Goal: Navigation & Orientation: Find specific page/section

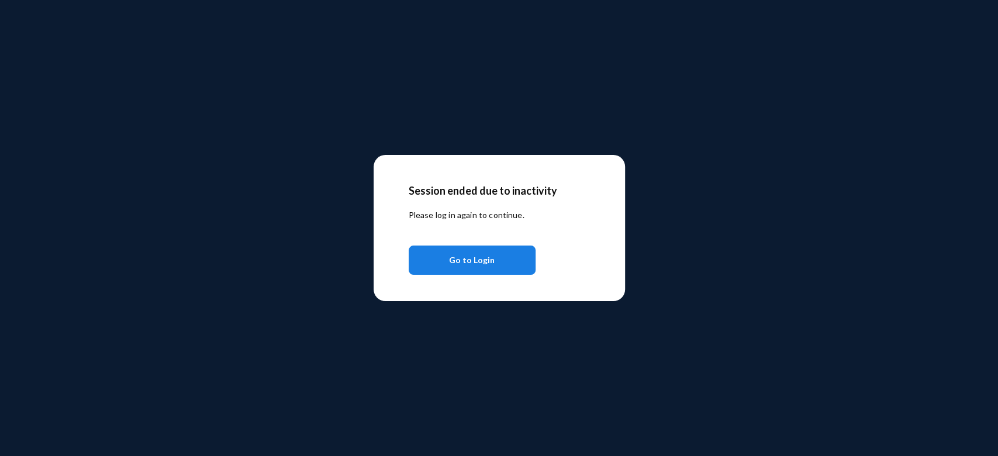
click at [481, 259] on span "Go to Login" at bounding box center [472, 260] width 46 height 21
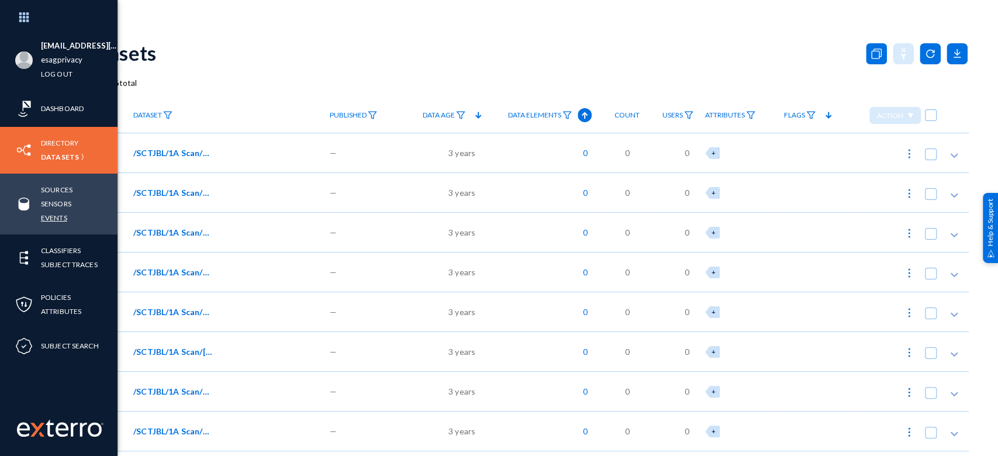
click at [45, 219] on link "Events" at bounding box center [54, 217] width 26 height 13
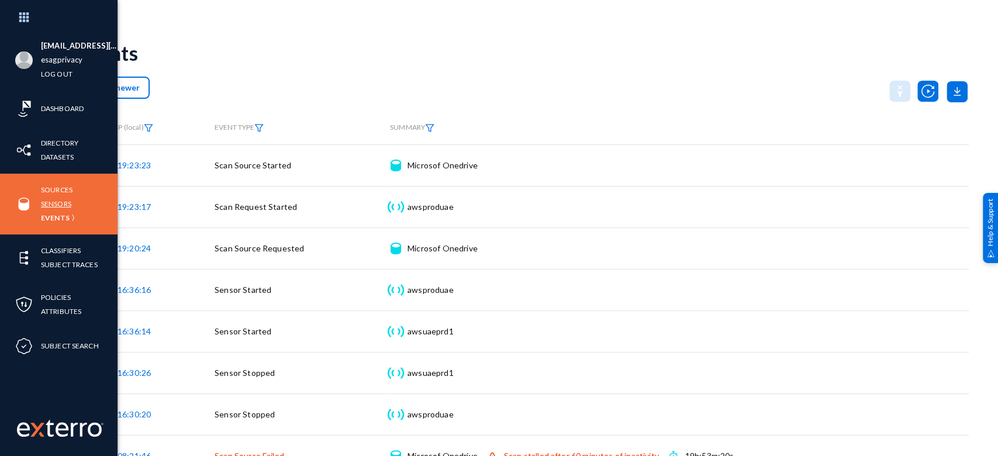
click at [57, 203] on link "Sensors" at bounding box center [56, 203] width 30 height 13
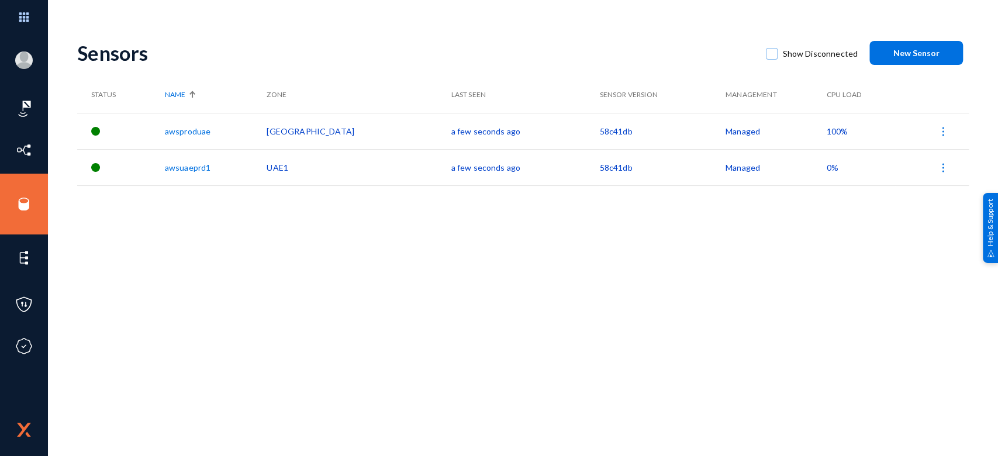
click at [827, 130] on span "100%" at bounding box center [838, 131] width 22 height 10
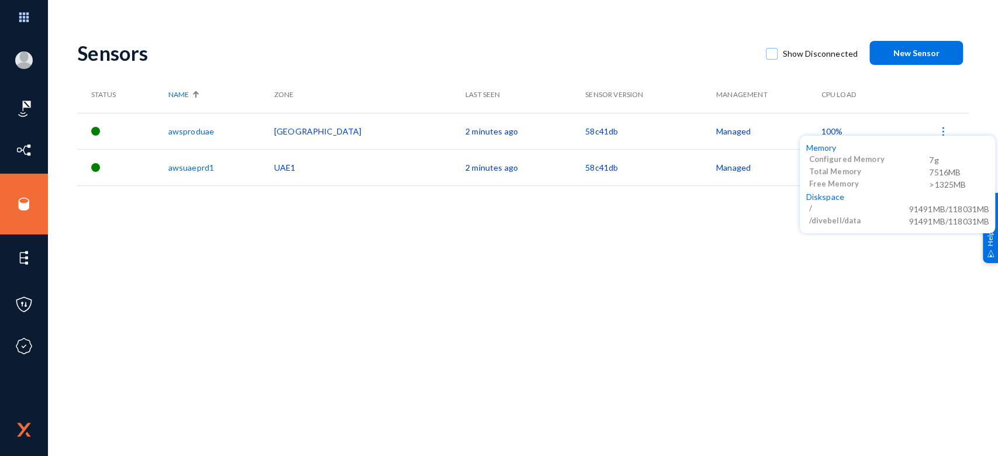
click at [811, 271] on div at bounding box center [499, 228] width 998 height 456
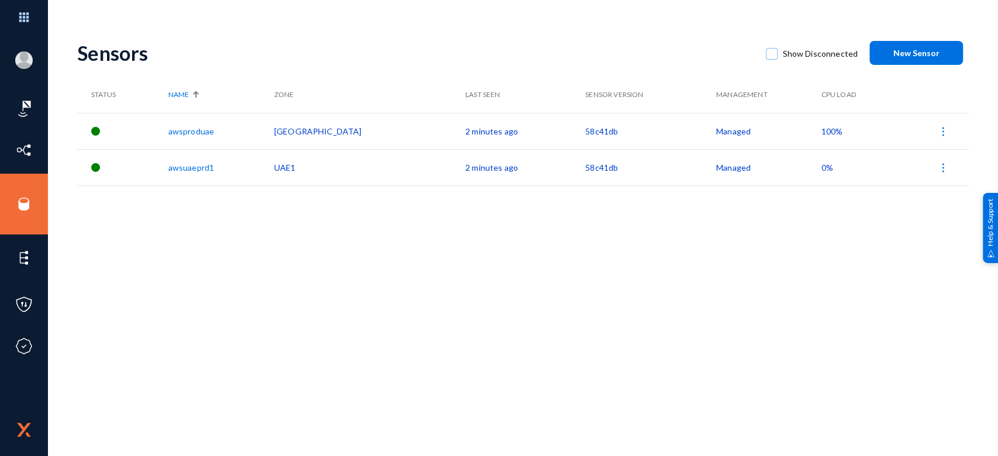
click at [821, 129] on span "100%" at bounding box center [832, 131] width 22 height 10
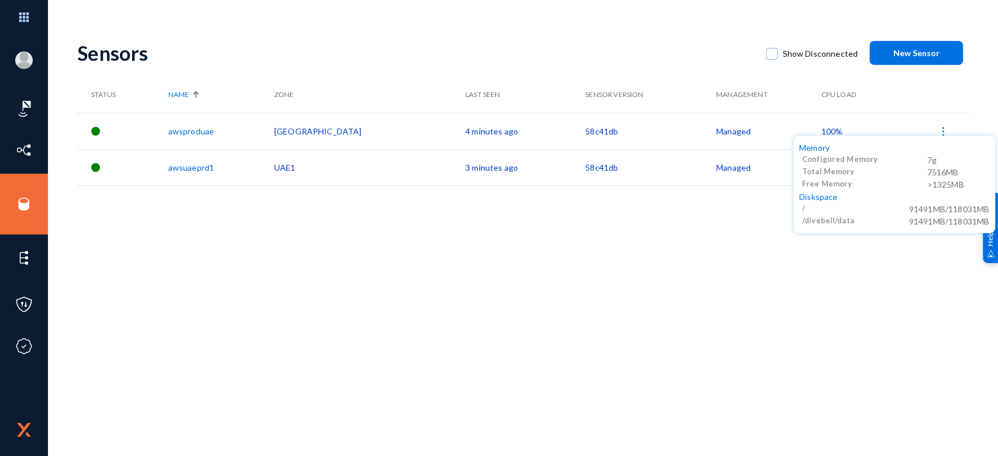
click at [676, 289] on div at bounding box center [499, 228] width 998 height 456
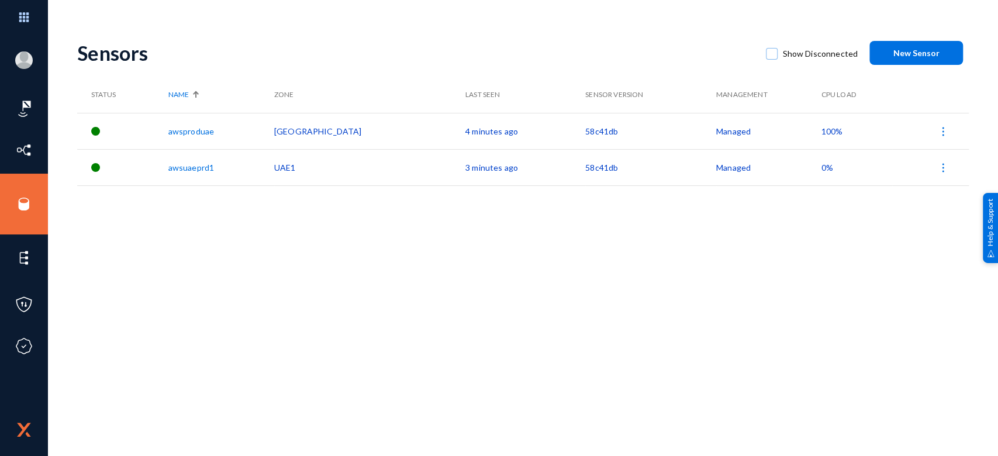
click at [821, 167] on span "0%" at bounding box center [827, 168] width 12 height 10
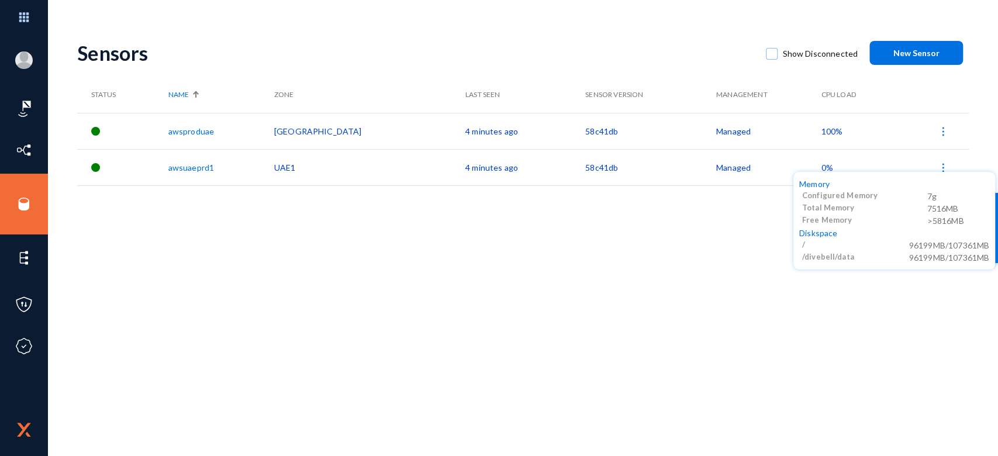
click at [804, 129] on div at bounding box center [499, 228] width 998 height 456
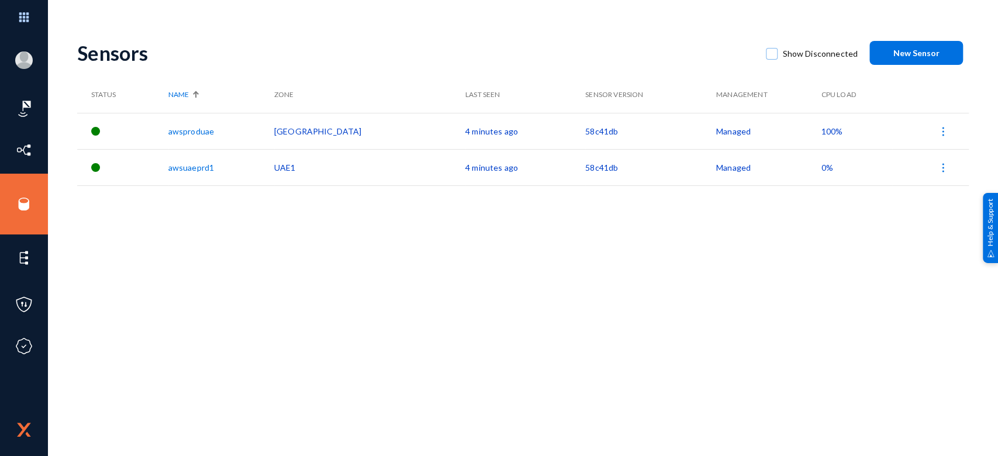
click at [821, 129] on span "100%" at bounding box center [832, 131] width 22 height 10
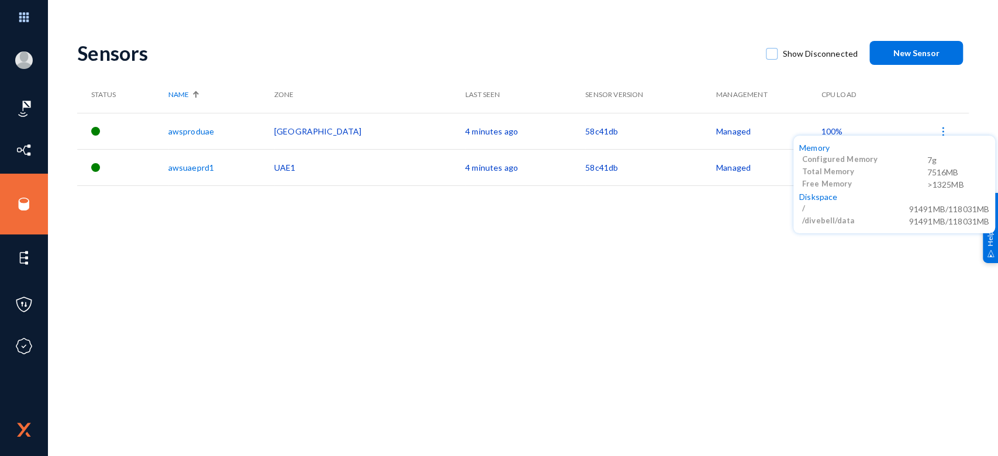
click at [376, 300] on div at bounding box center [499, 228] width 998 height 456
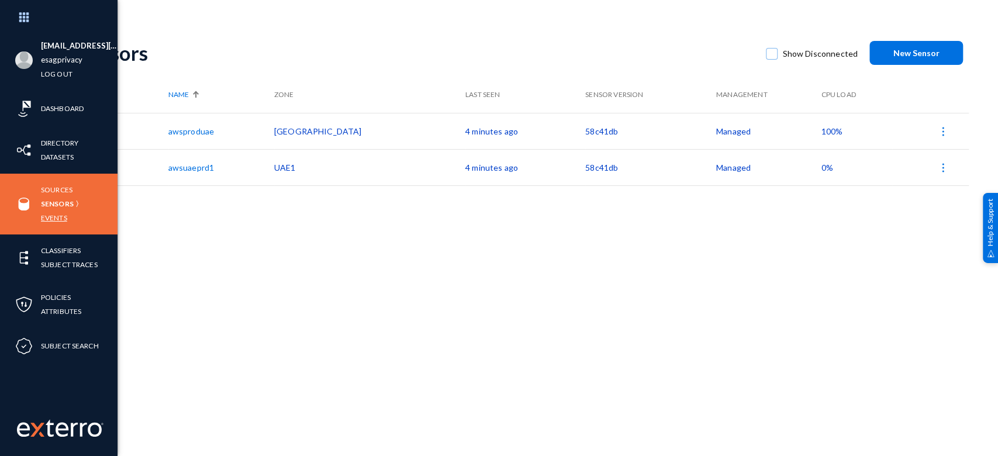
click at [62, 213] on link "Events" at bounding box center [54, 217] width 26 height 13
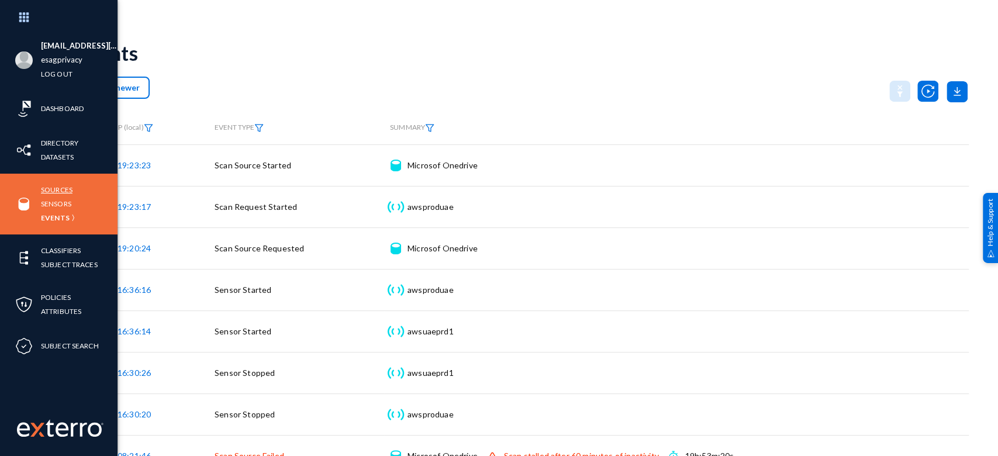
click at [66, 186] on link "Sources" at bounding box center [57, 189] width 32 height 13
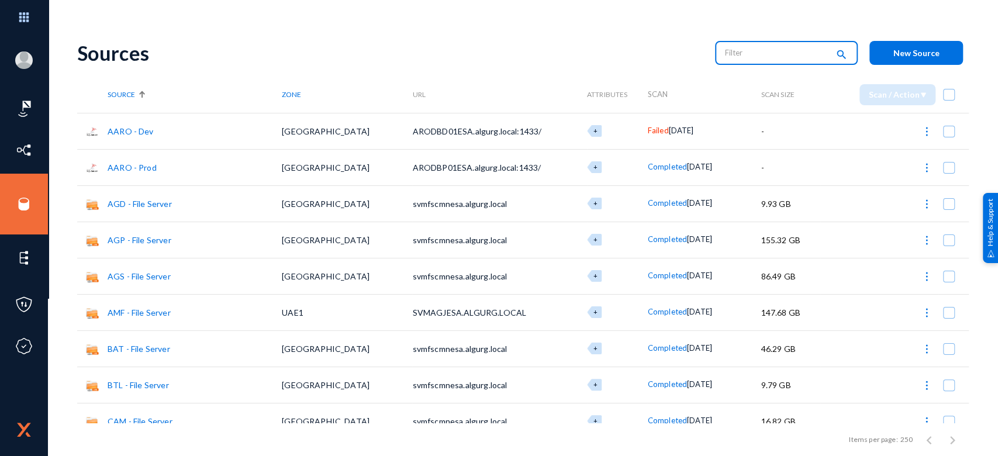
click at [775, 59] on input "text" at bounding box center [776, 53] width 103 height 18
type input "one"
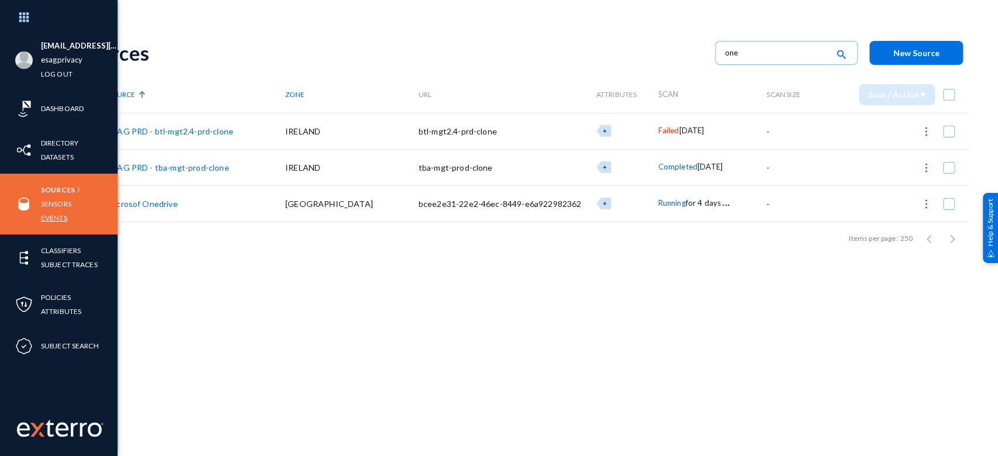
click at [56, 217] on link "Events" at bounding box center [54, 217] width 26 height 13
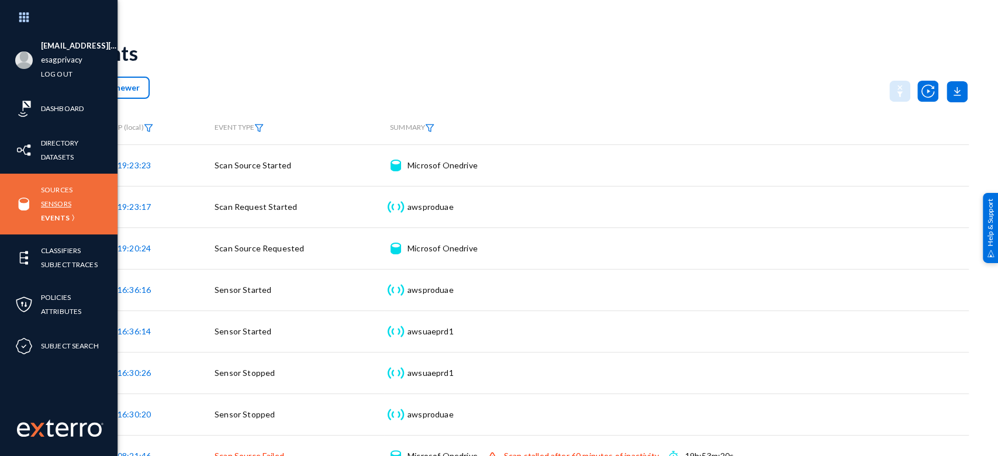
click at [53, 203] on link "Sensors" at bounding box center [56, 203] width 30 height 13
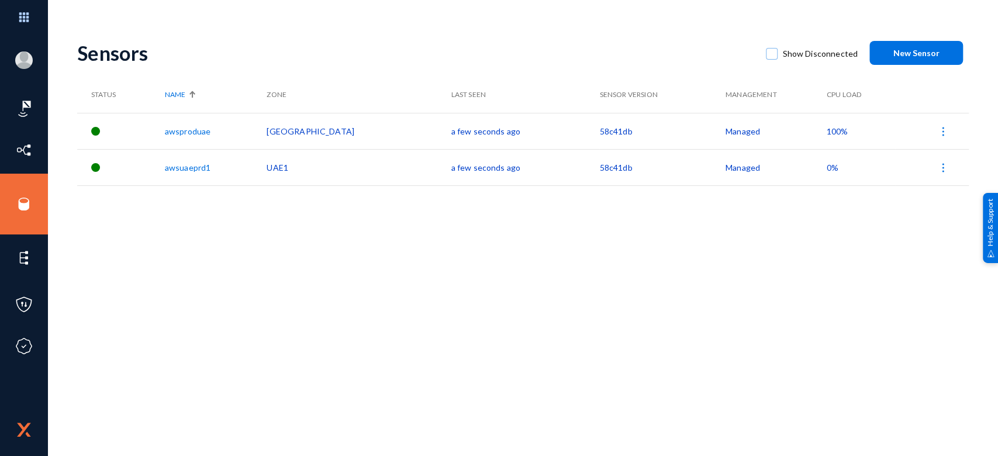
click at [827, 130] on span "100%" at bounding box center [838, 131] width 22 height 10
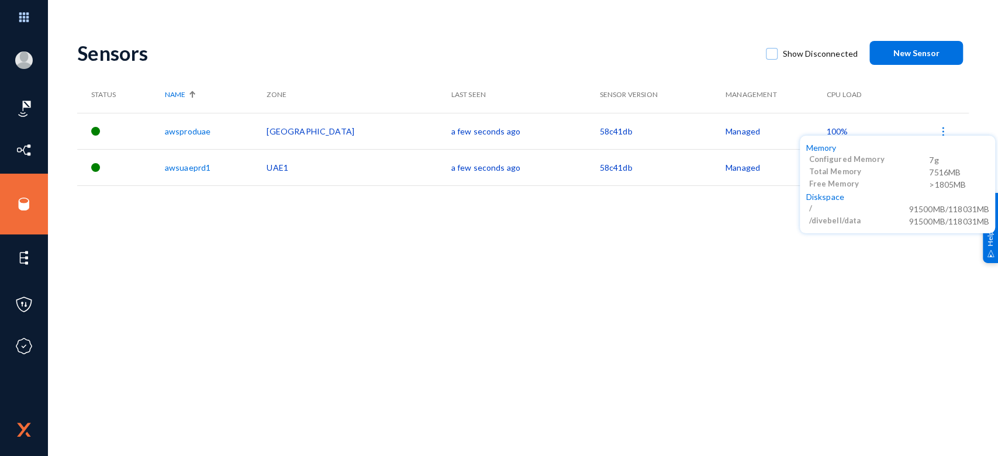
click at [680, 296] on div at bounding box center [499, 228] width 998 height 456
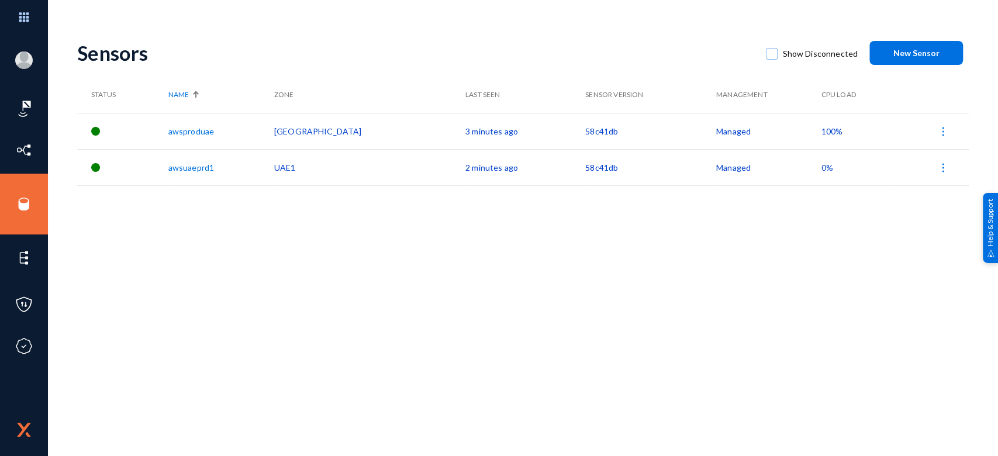
click at [821, 133] on span "100%" at bounding box center [832, 131] width 22 height 10
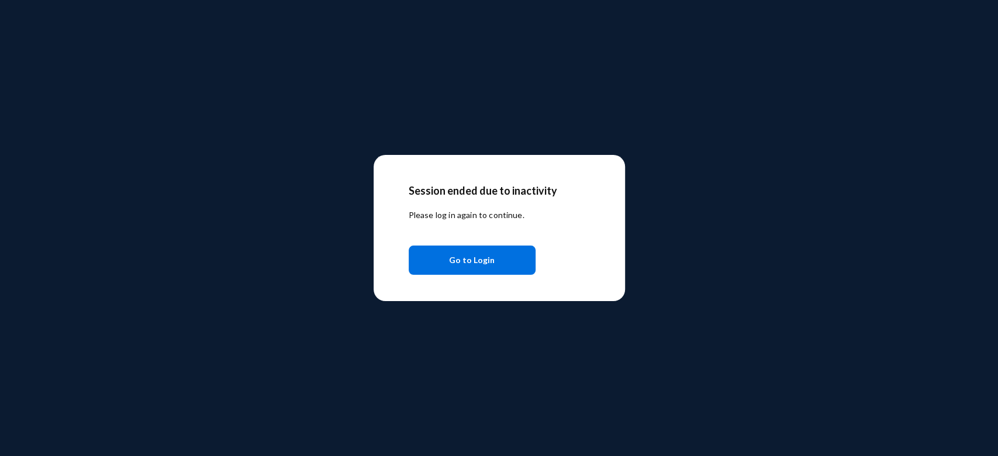
click at [483, 269] on span "Go to Login" at bounding box center [472, 260] width 46 height 21
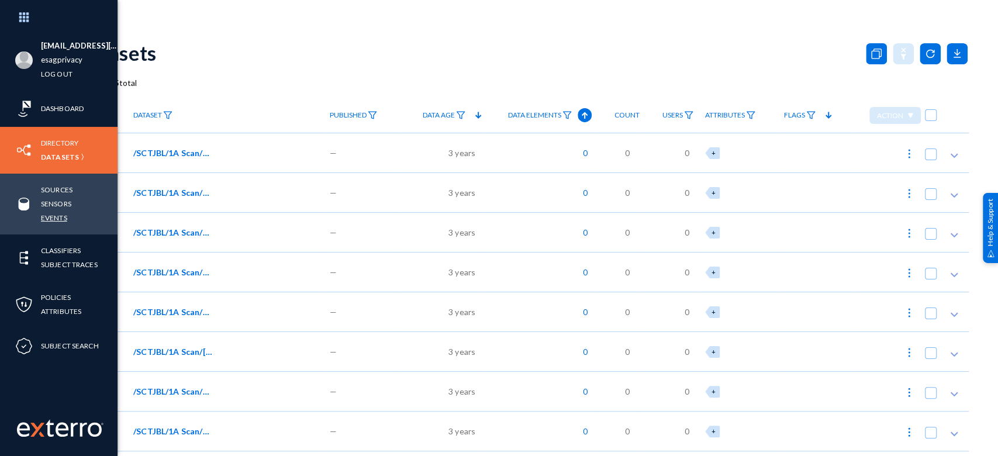
click at [52, 213] on link "Events" at bounding box center [54, 217] width 26 height 13
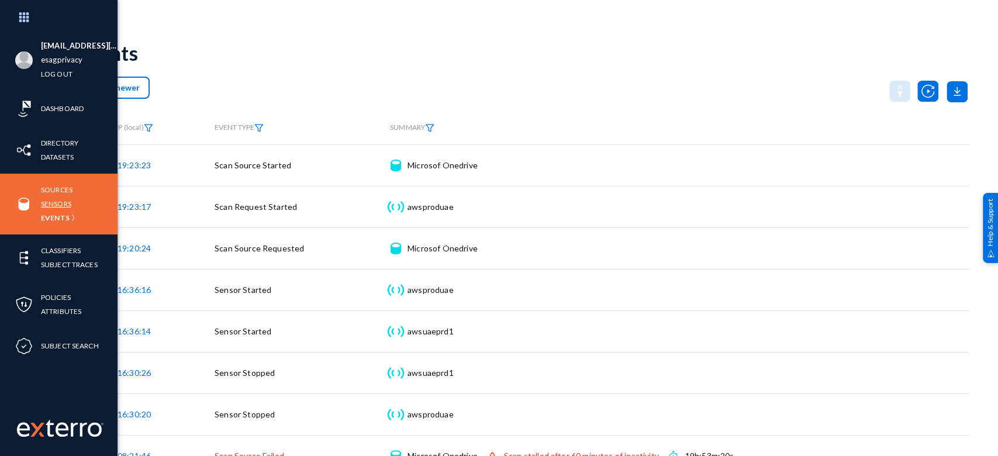
click at [61, 206] on link "Sensors" at bounding box center [56, 203] width 30 height 13
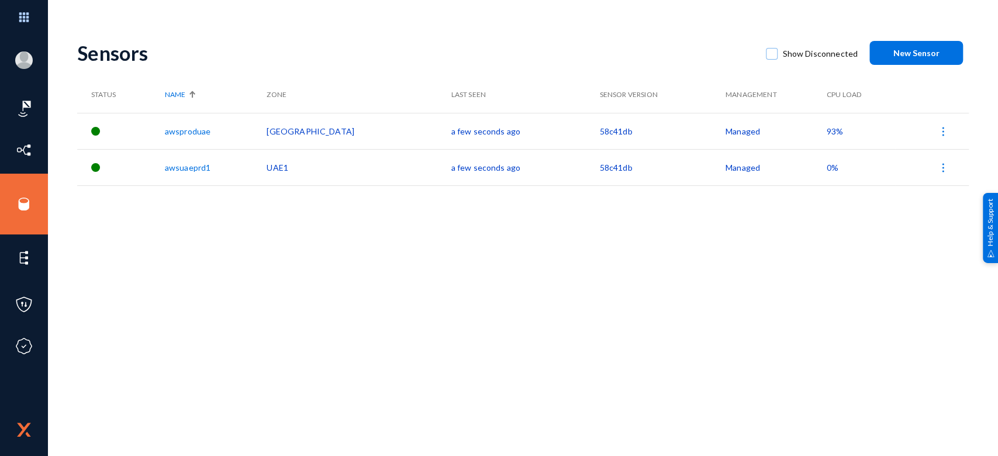
click at [748, 133] on span "93%" at bounding box center [835, 131] width 16 height 10
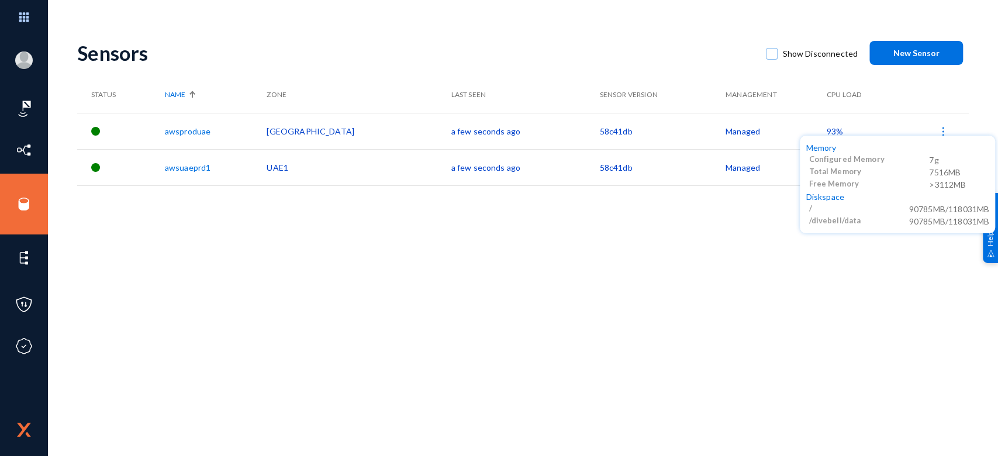
click at [748, 244] on div at bounding box center [499, 228] width 998 height 456
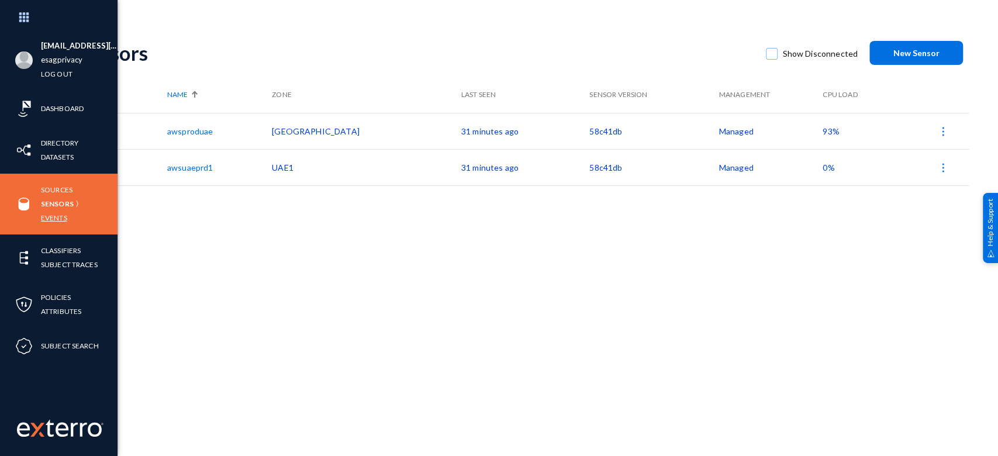
click at [56, 222] on link "Events" at bounding box center [54, 217] width 26 height 13
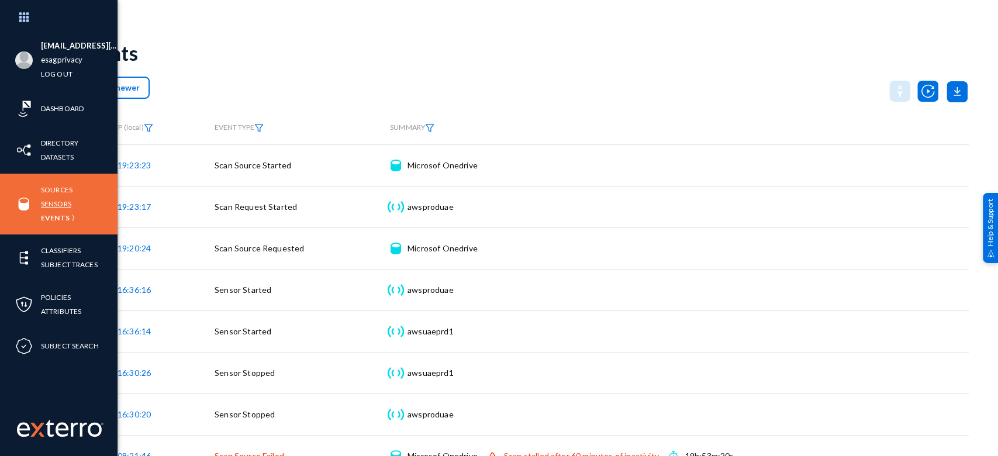
click at [48, 203] on link "Sensors" at bounding box center [56, 203] width 30 height 13
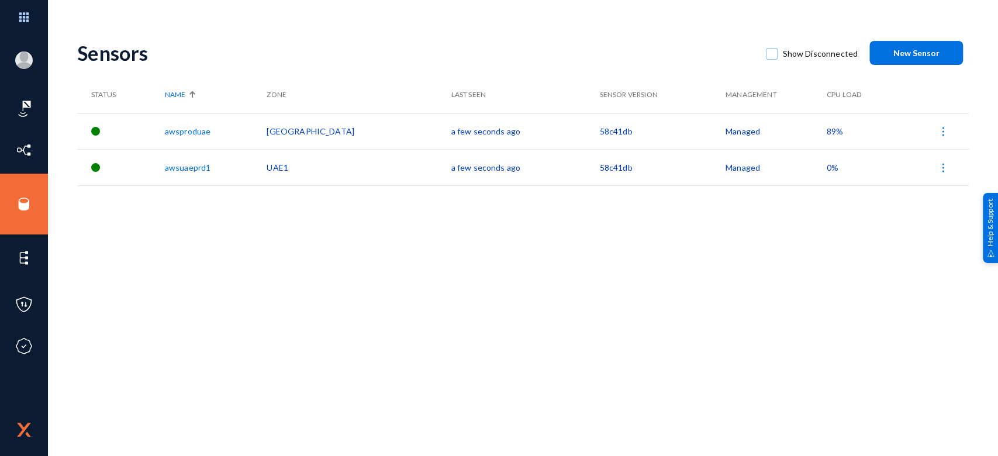
click at [748, 134] on span "89%" at bounding box center [835, 131] width 16 height 10
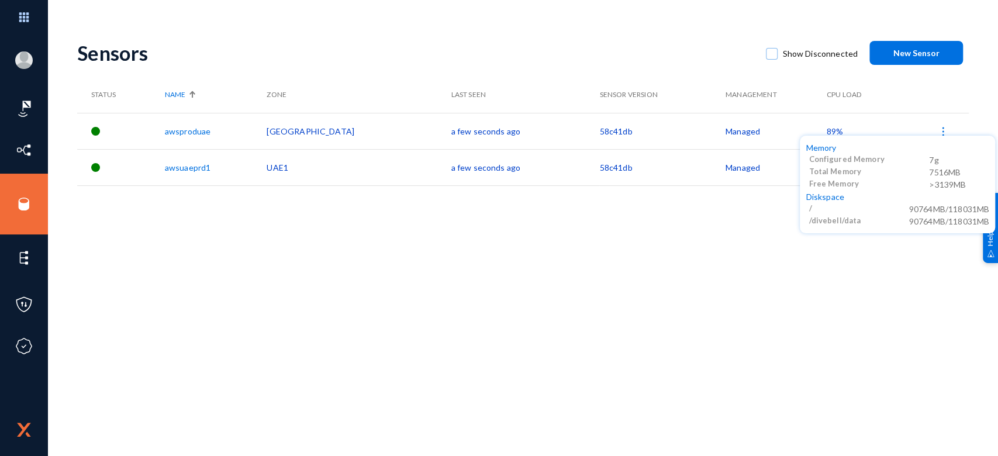
click at [681, 288] on div at bounding box center [499, 228] width 998 height 456
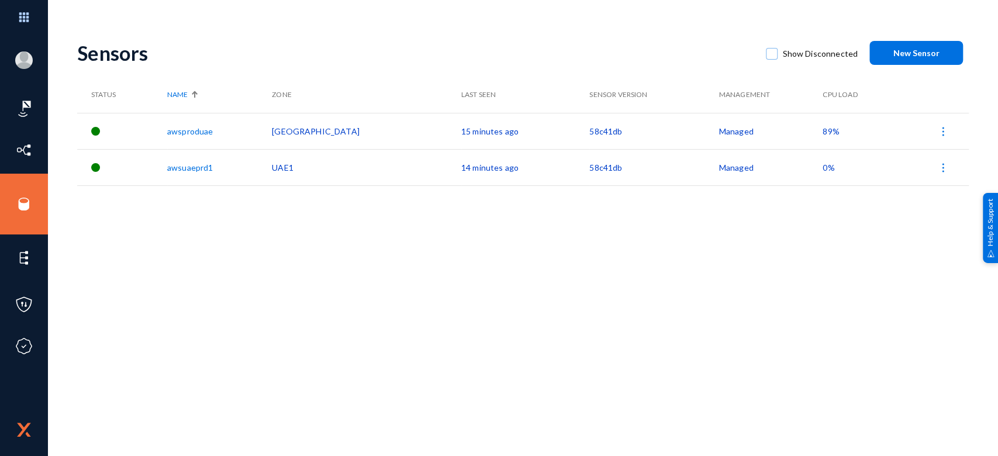
click at [748, 133] on span "89%" at bounding box center [830, 131] width 16 height 10
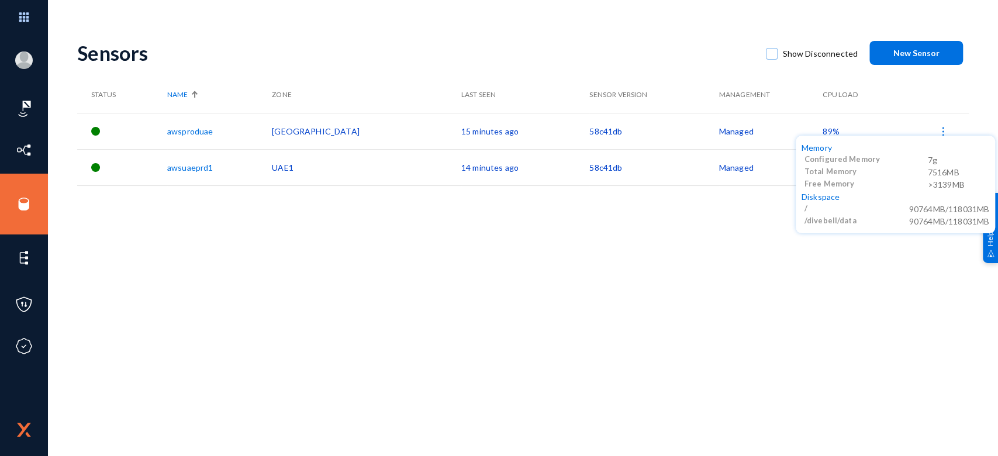
click at [748, 264] on div at bounding box center [499, 228] width 998 height 456
